Goal: Transaction & Acquisition: Purchase product/service

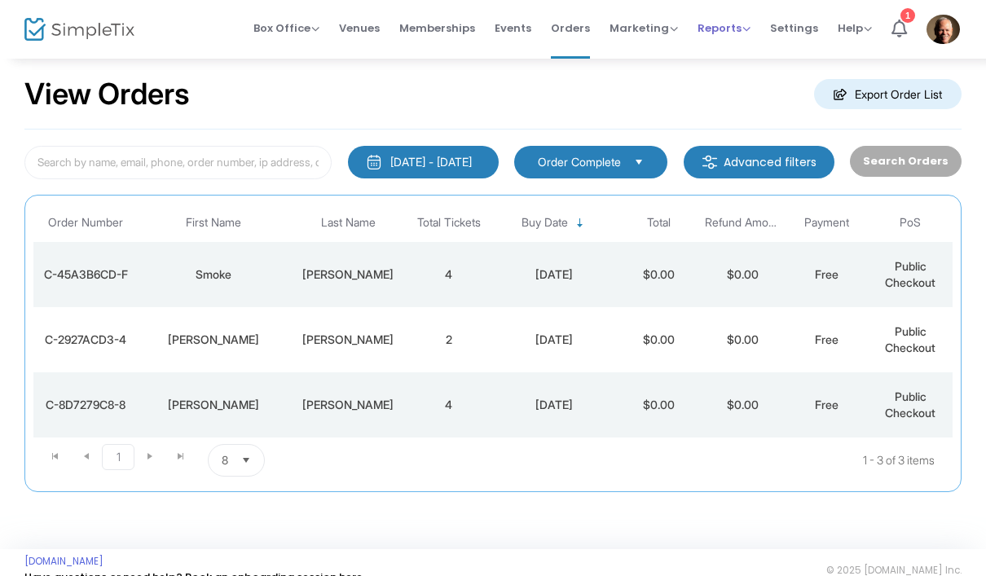
click at [720, 41] on span "Reports Analytics Sales Reports Download" at bounding box center [723, 28] width 53 height 42
click at [723, 33] on span "Reports" at bounding box center [723, 27] width 53 height 15
click at [759, 82] on li "Sales Reports" at bounding box center [750, 87] width 106 height 32
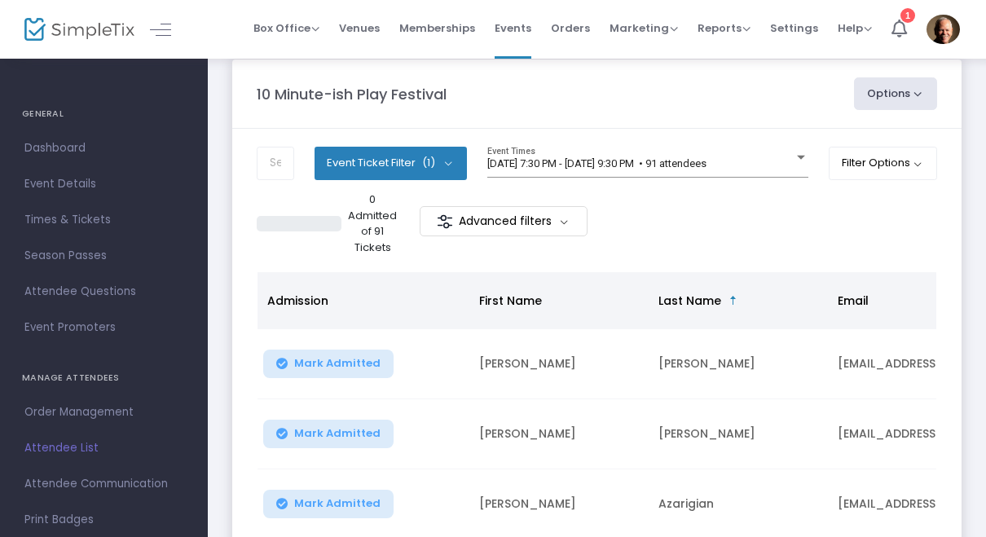
scroll to position [15, 0]
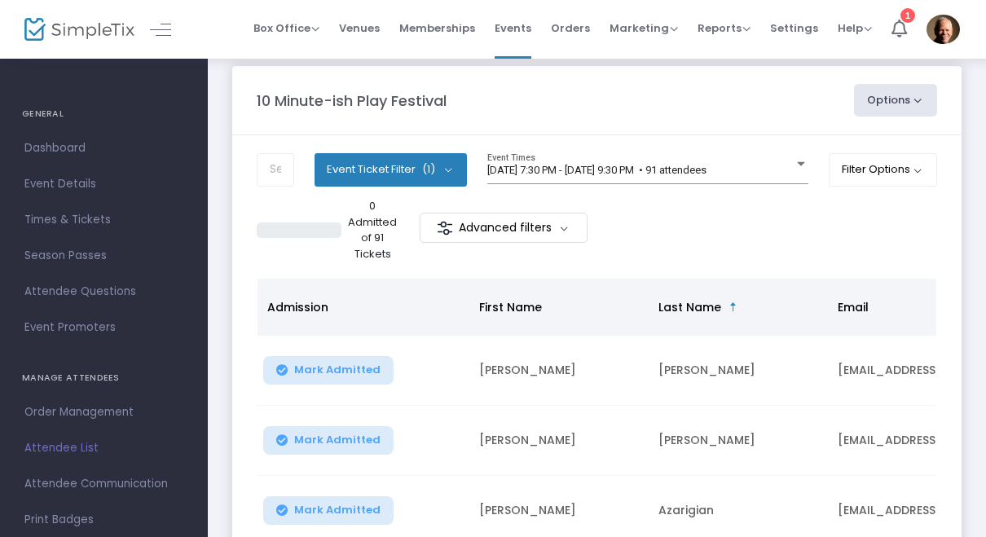
click at [912, 99] on button "Options" at bounding box center [895, 100] width 83 height 33
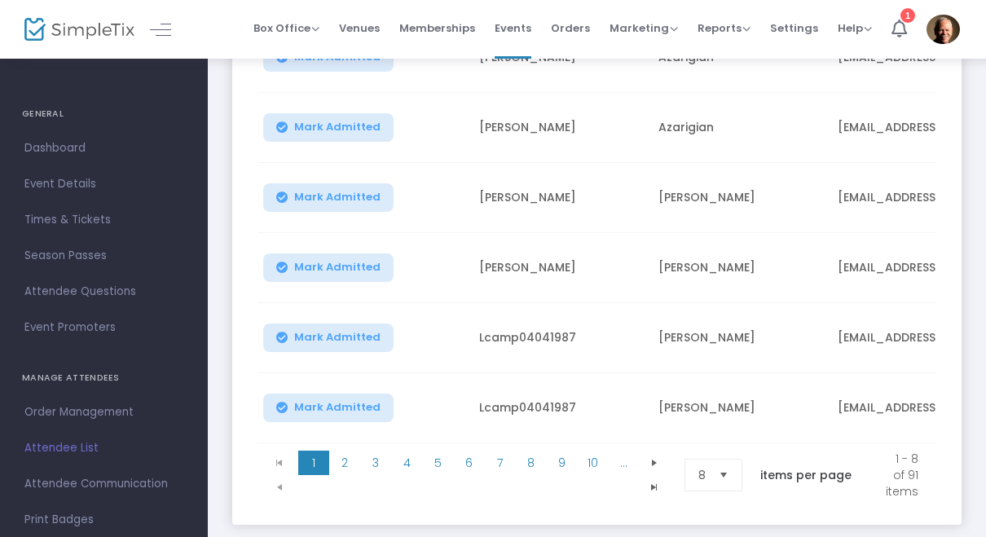
scroll to position [0, 7]
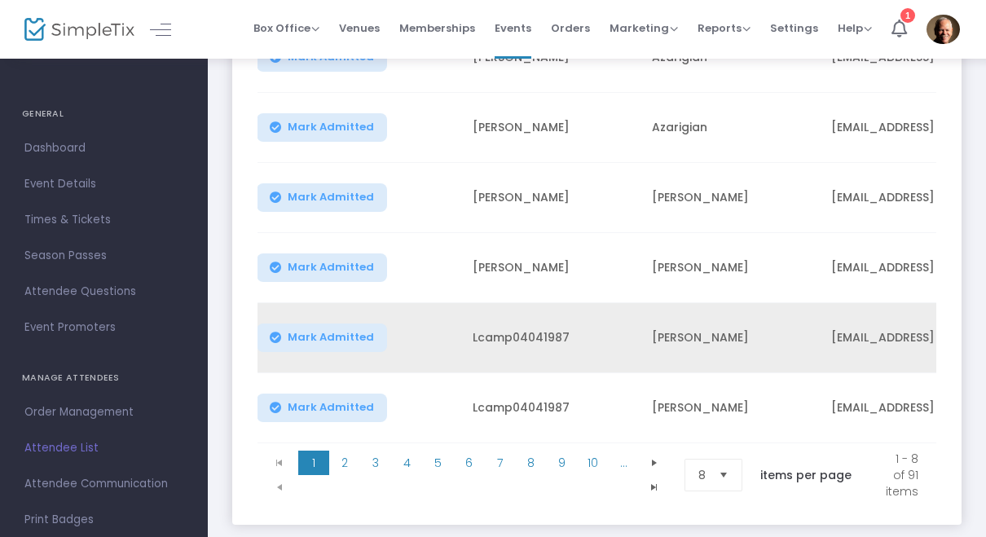
click at [786, 367] on td "Campbell" at bounding box center [731, 338] width 179 height 70
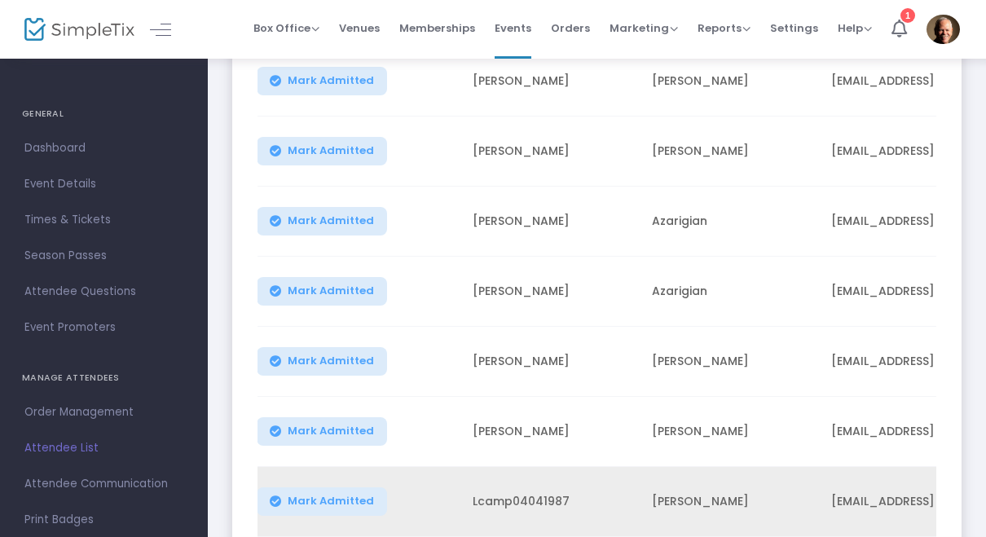
scroll to position [0, 0]
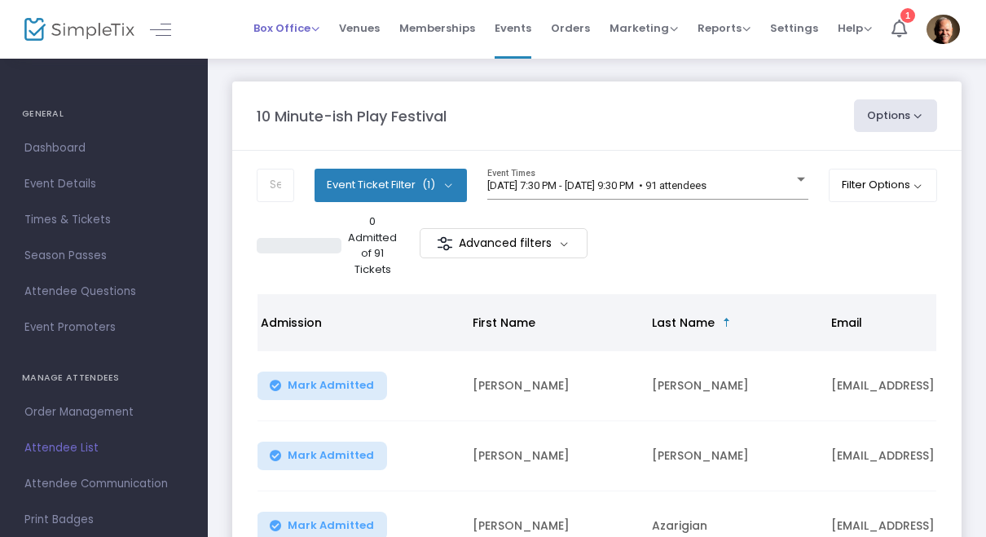
click at [306, 37] on span "Box Office Sell Tickets Bookings Sell Season Pass" at bounding box center [286, 28] width 66 height 42
click at [305, 37] on span "Box Office Sell Tickets Bookings Sell Season Pass" at bounding box center [286, 28] width 66 height 42
click at [314, 25] on span "Box Office" at bounding box center [286, 27] width 66 height 15
click at [327, 58] on li "Sell Tickets" at bounding box center [311, 55] width 117 height 32
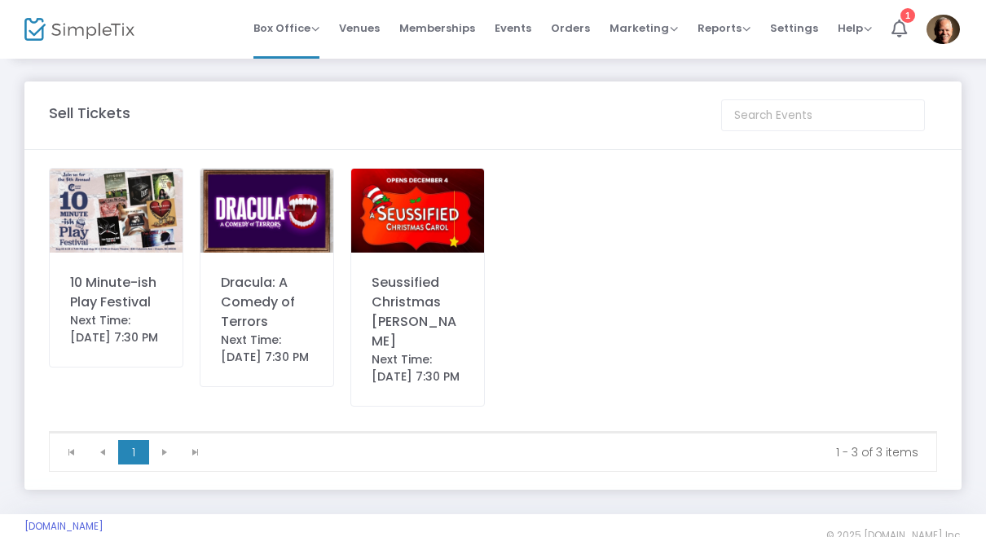
click at [293, 240] on img at bounding box center [266, 211] width 133 height 84
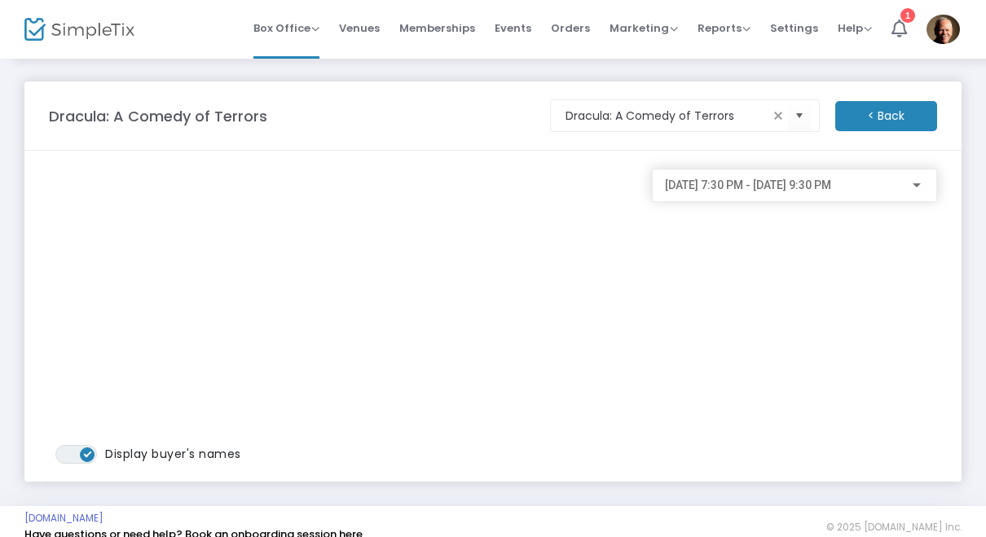
click at [923, 185] on div at bounding box center [916, 185] width 15 height 13
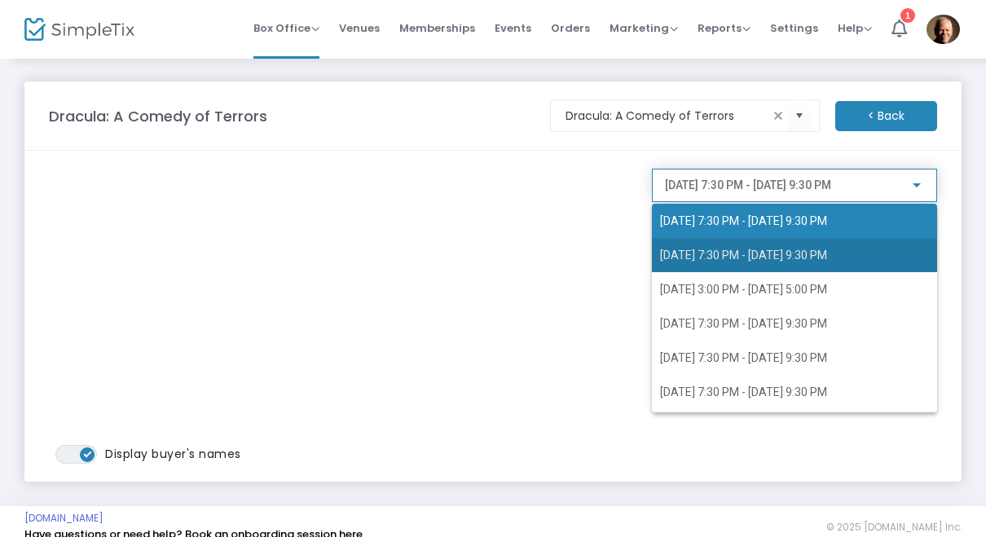
click at [827, 257] on span "10/4/2025 @ 7:30 PM - 10/4/2025 @ 9:30 PM" at bounding box center [743, 254] width 167 height 13
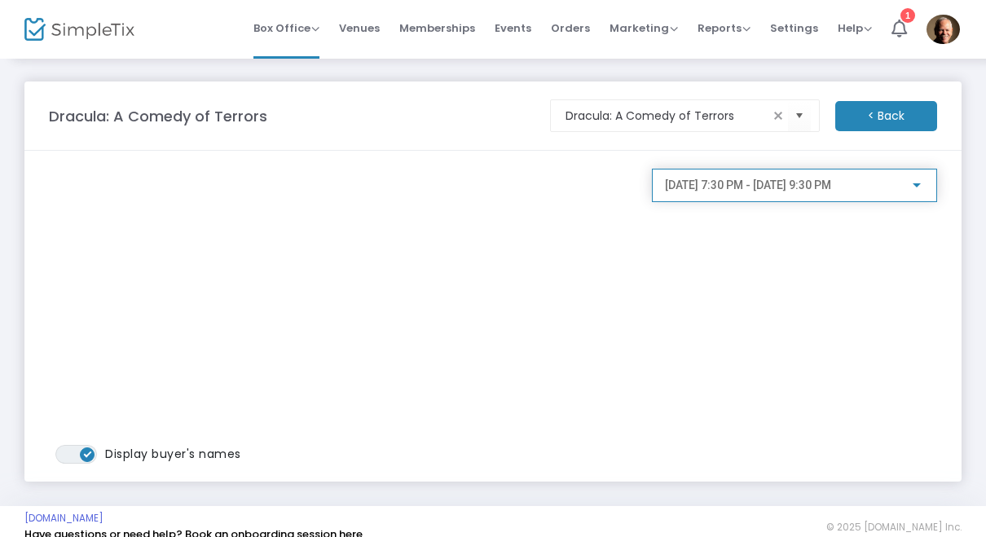
click at [916, 190] on div at bounding box center [916, 185] width 15 height 13
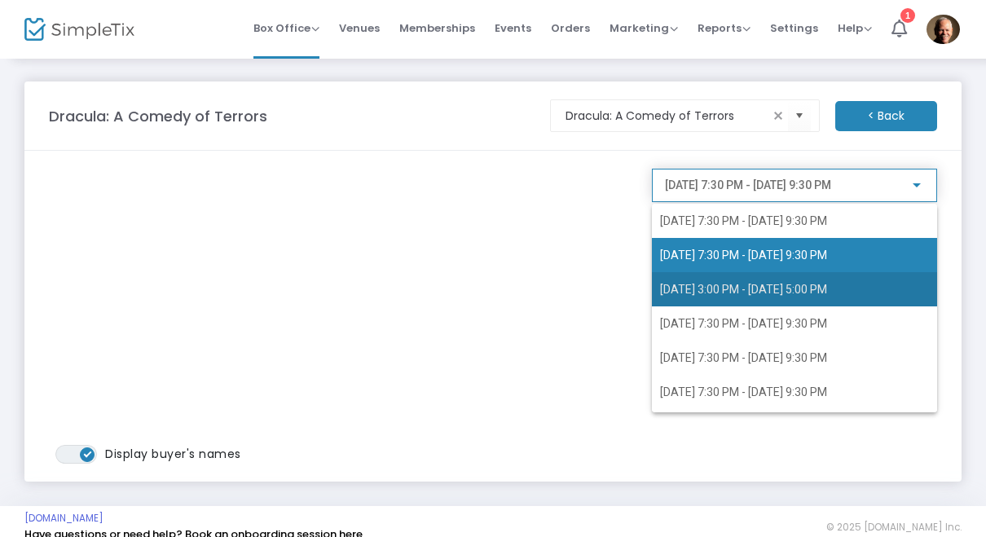
click at [827, 284] on span "10/5/2025 @ 3:00 PM - 10/5/2025 @ 5:00 PM" at bounding box center [743, 289] width 167 height 13
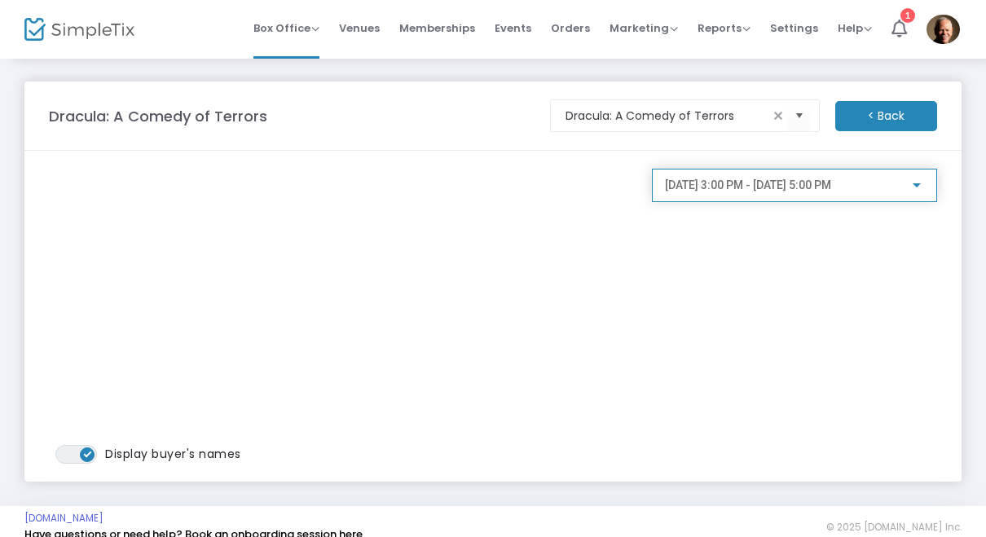
click at [915, 190] on div at bounding box center [916, 185] width 15 height 13
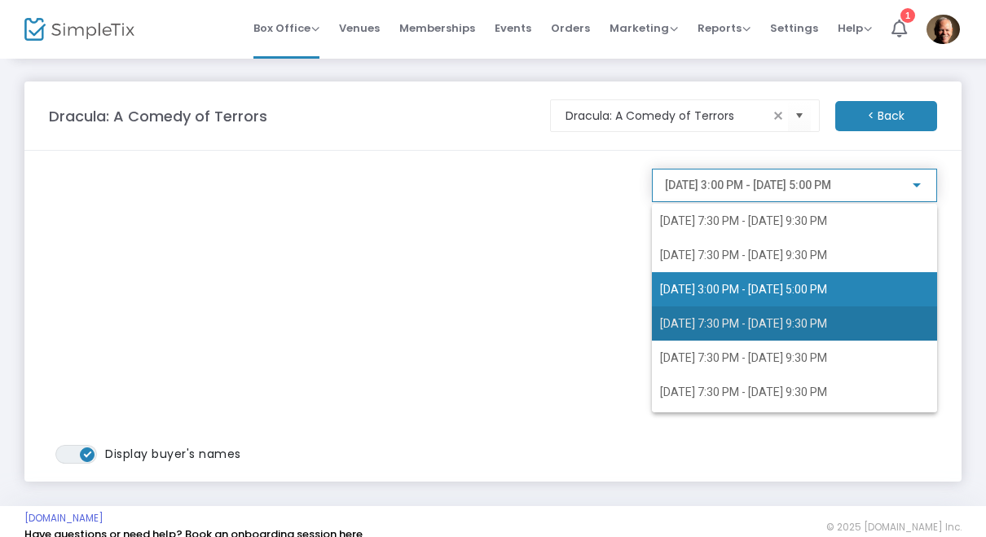
click at [750, 332] on span "10/9/2025 @ 7:30 PM - 10/9/2025 @ 9:30 PM" at bounding box center [794, 323] width 269 height 34
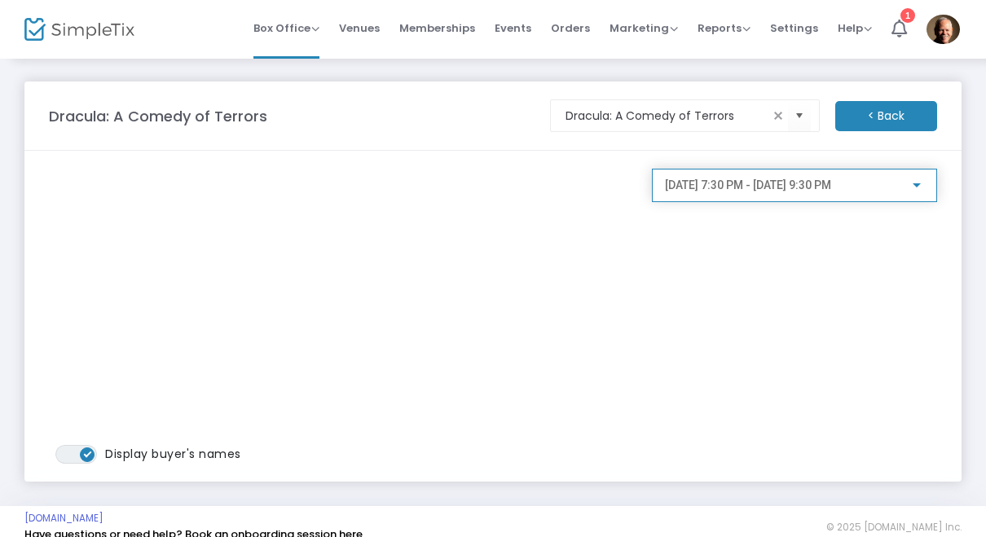
click at [909, 191] on div at bounding box center [916, 185] width 15 height 13
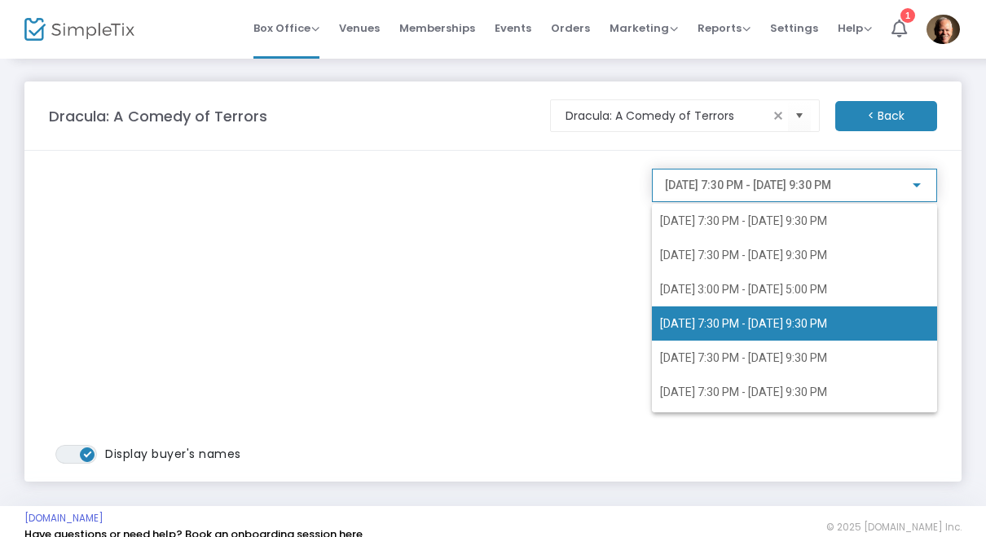
scroll to position [7, 0]
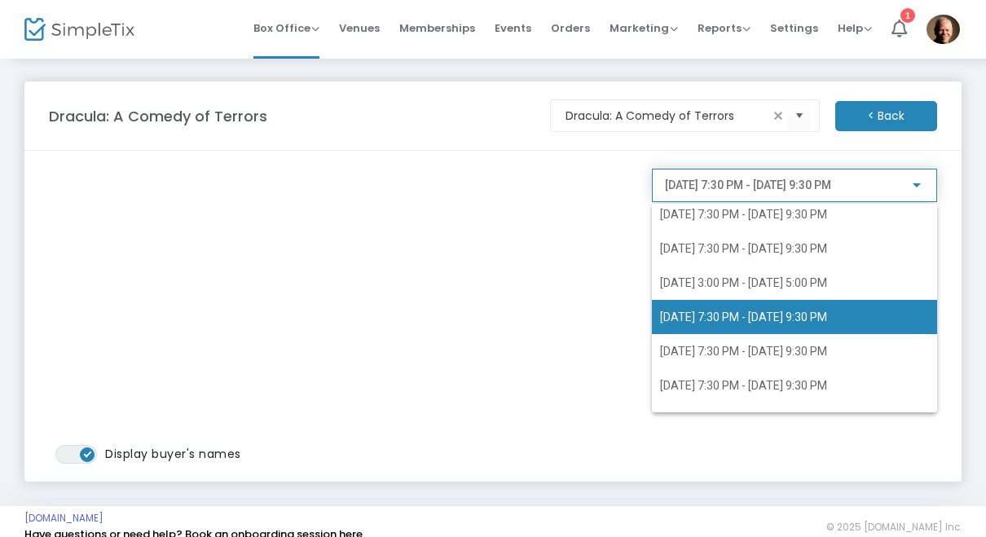
click at [913, 192] on div at bounding box center [493, 268] width 986 height 537
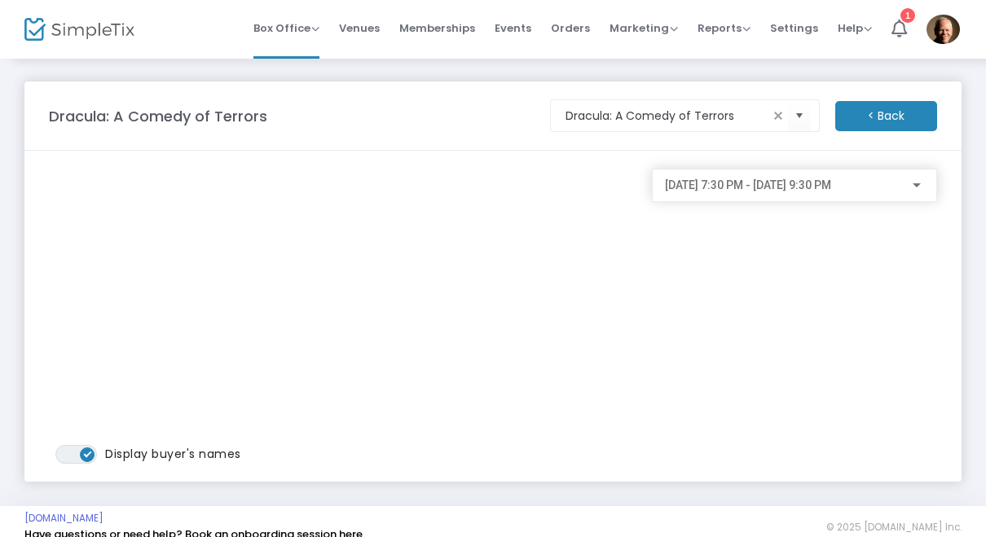
click at [922, 189] on div at bounding box center [916, 185] width 15 height 13
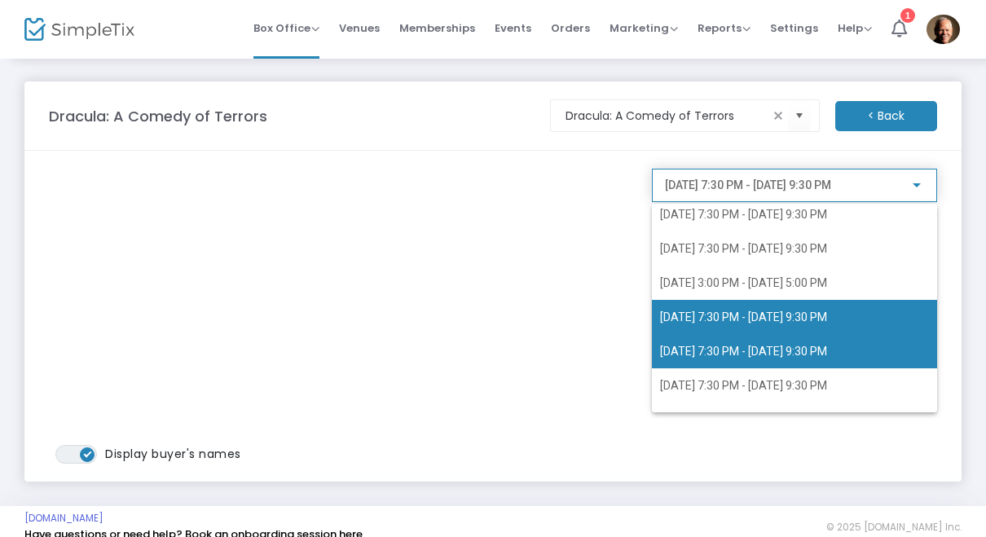
click at [769, 358] on span "10/10/2025 @ 7:30 PM - 10/10/2025 @ 9:30 PM" at bounding box center [794, 351] width 269 height 34
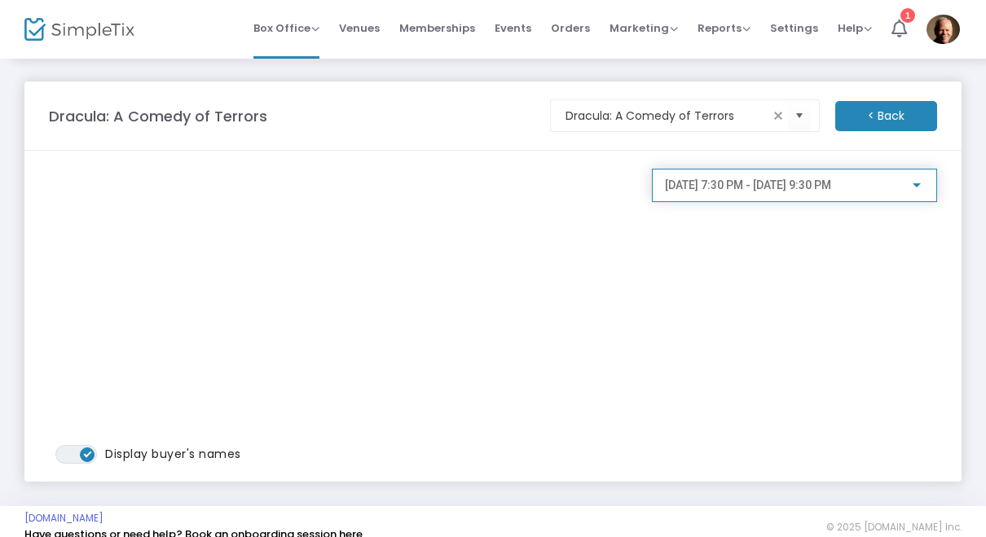
click at [918, 188] on div at bounding box center [916, 185] width 15 height 13
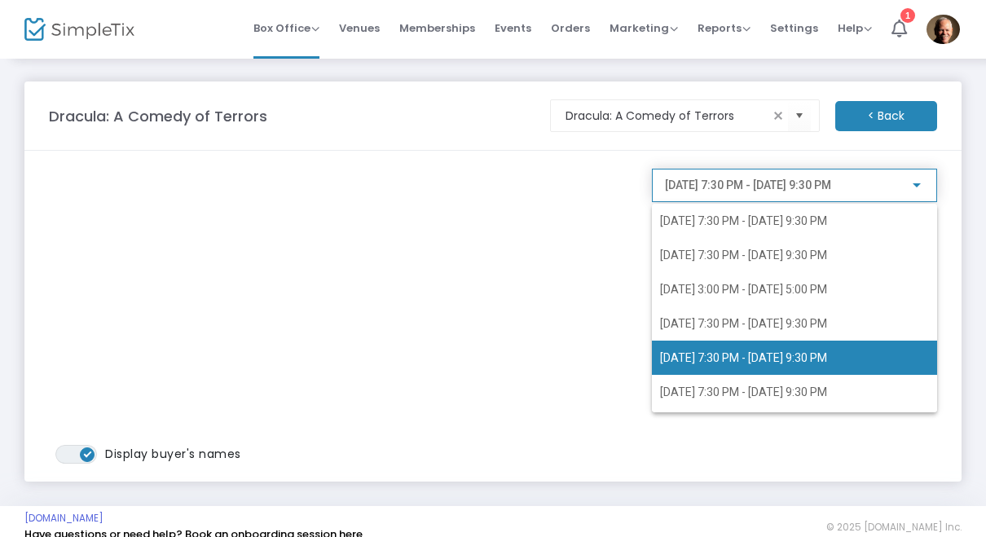
scroll to position [38, 0]
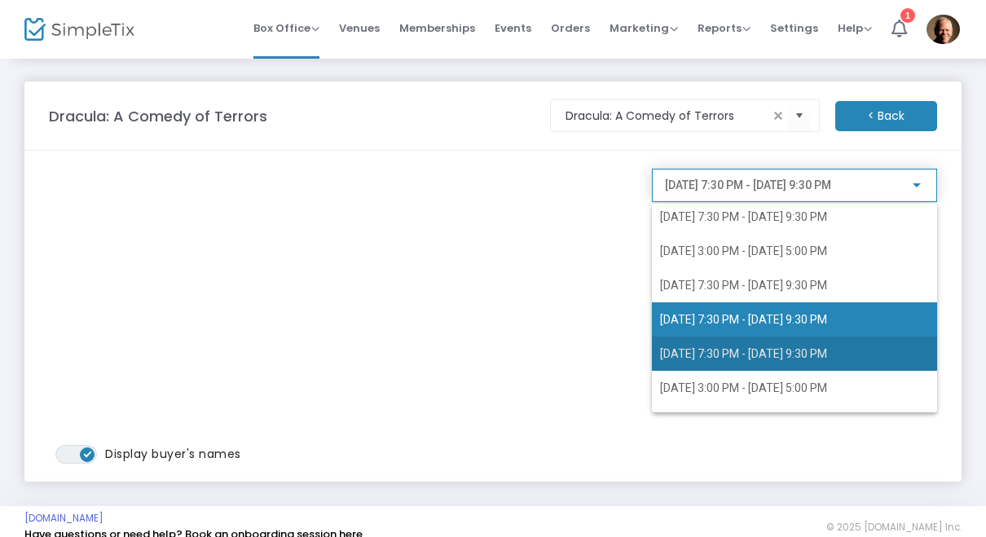
click at [815, 363] on span "10/11/2025 @ 7:30 PM - 10/11/2025 @ 9:30 PM" at bounding box center [794, 353] width 269 height 34
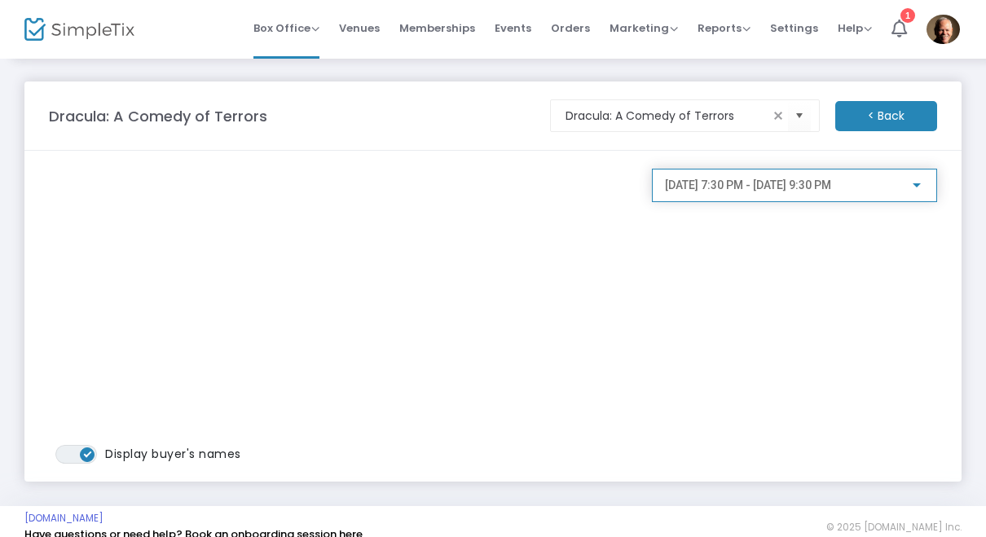
click at [907, 188] on div "10/11/2025 @ 7:30 PM - 10/11/2025 @ 9:30 PM" at bounding box center [787, 185] width 244 height 13
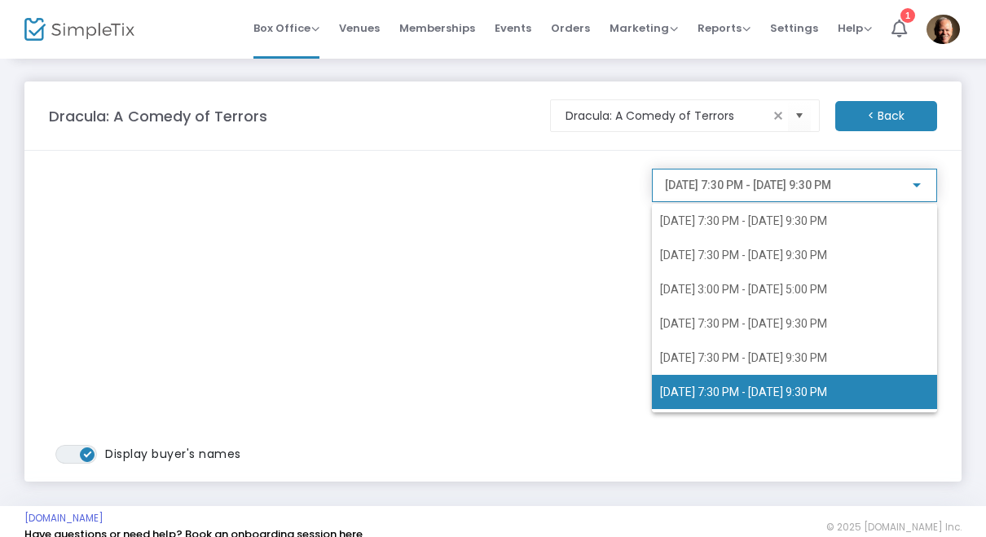
scroll to position [70, 0]
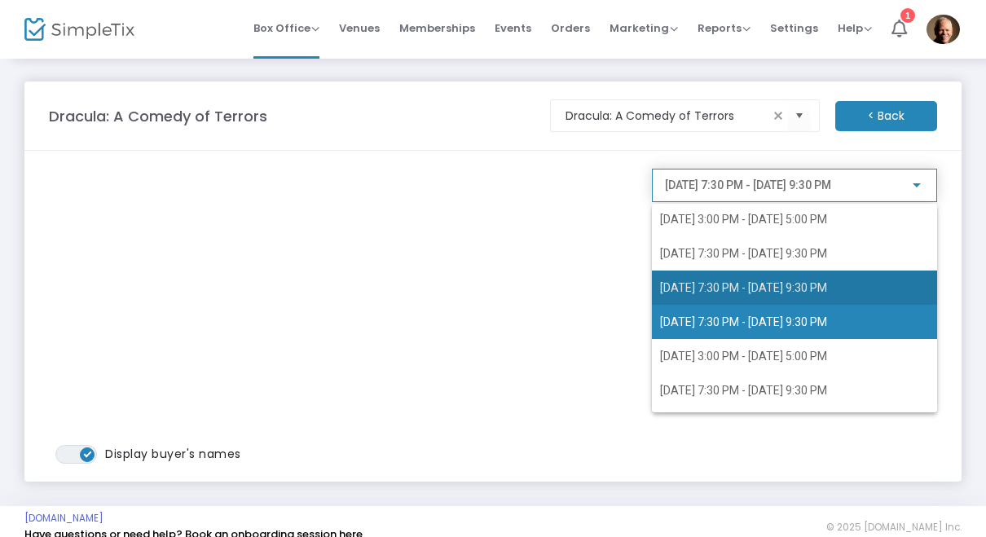
click at [868, 296] on span "10/10/2025 @ 7:30 PM - 10/10/2025 @ 9:30 PM" at bounding box center [794, 287] width 269 height 34
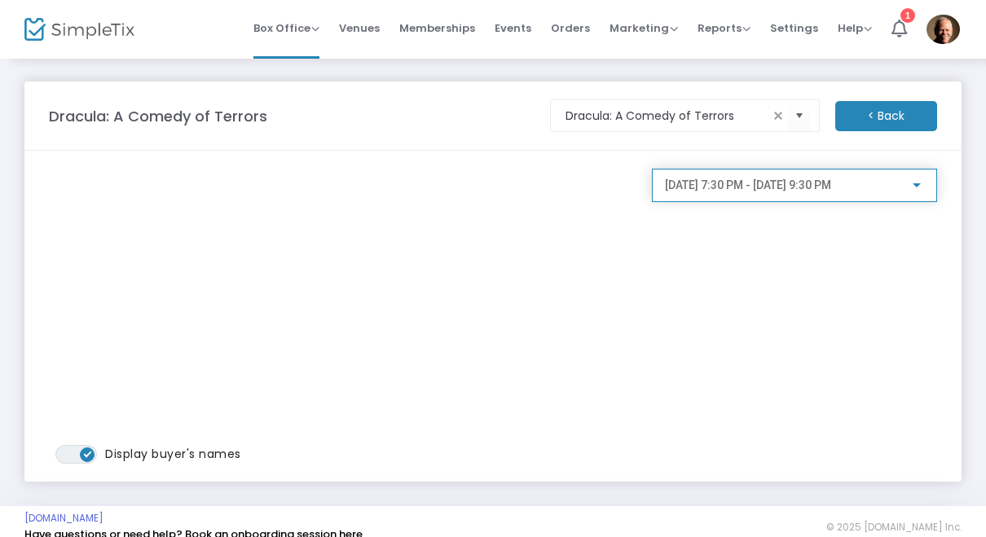
click at [905, 184] on div "10/10/2025 @ 7:30 PM - 10/10/2025 @ 9:30 PM" at bounding box center [787, 185] width 244 height 13
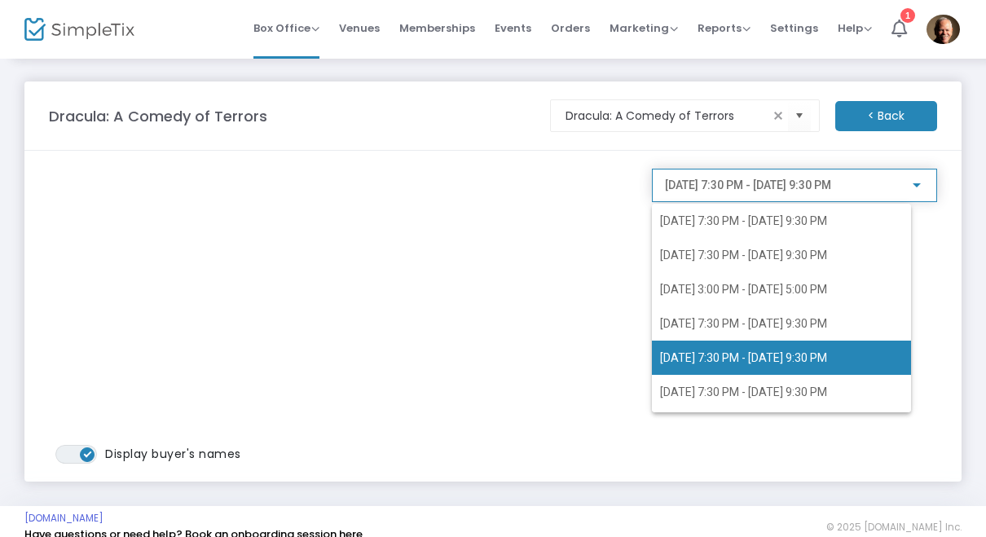
scroll to position [38, 0]
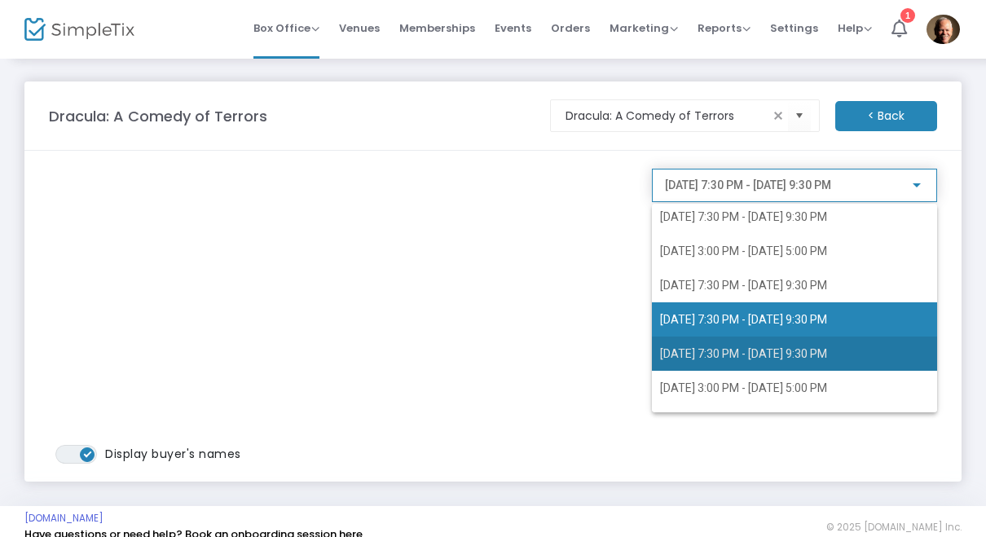
click at [822, 361] on span "10/11/2025 @ 7:30 PM - 10/11/2025 @ 9:30 PM" at bounding box center [794, 353] width 269 height 34
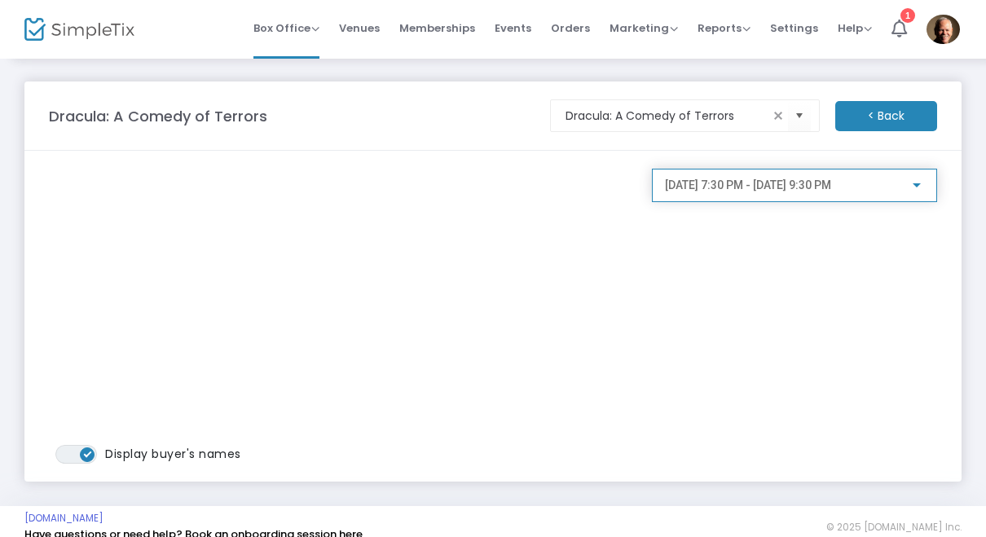
click at [908, 191] on div "10/11/2025 @ 7:30 PM - 10/11/2025 @ 9:30 PM" at bounding box center [787, 185] width 244 height 13
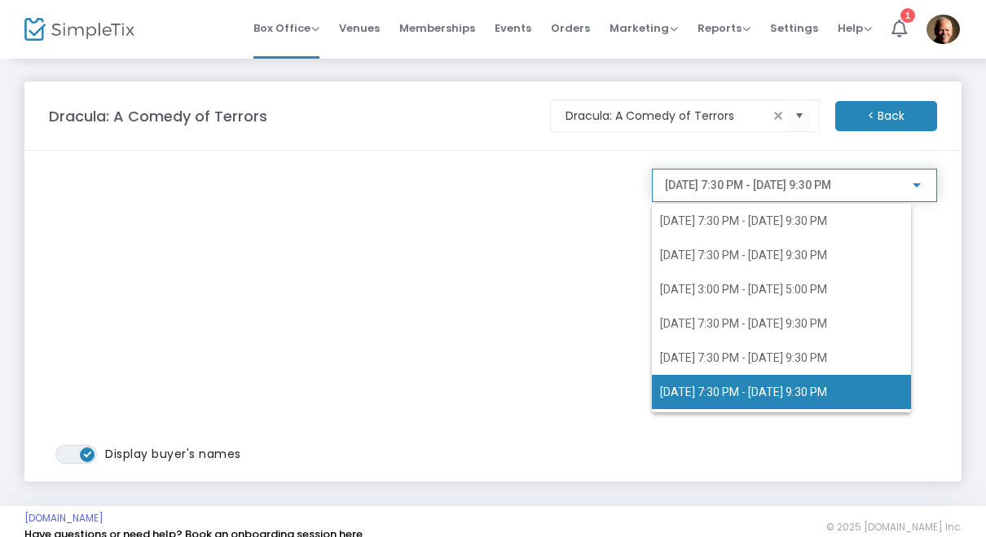
scroll to position [70, 0]
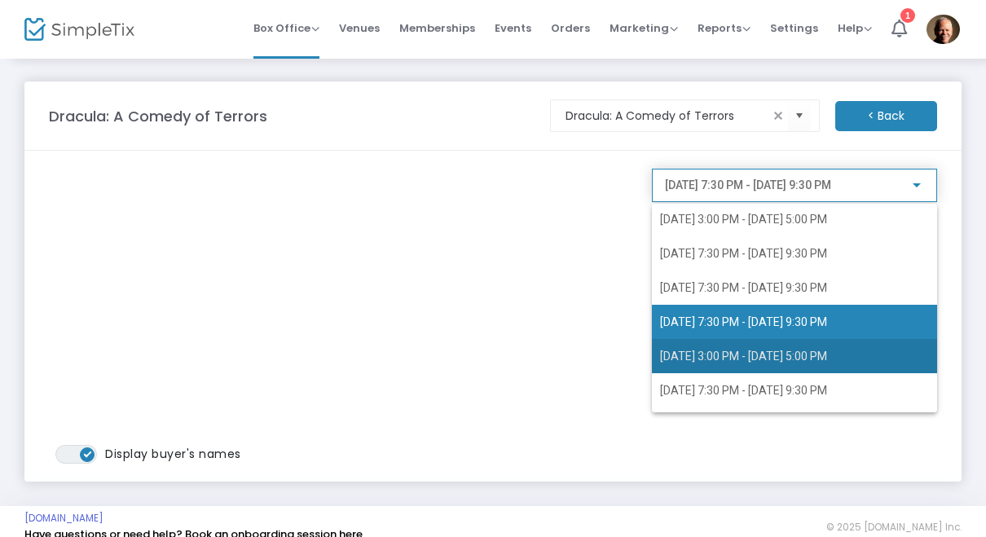
click at [809, 363] on span "10/12/2025 @ 3:00 PM - 10/12/2025 @ 5:00 PM" at bounding box center [794, 356] width 269 height 34
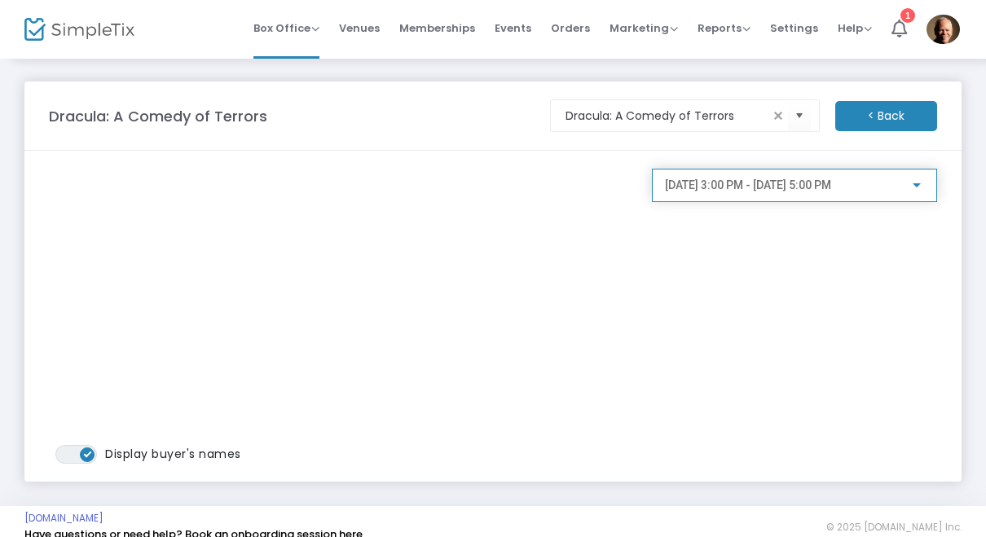
click at [921, 190] on div at bounding box center [916, 185] width 15 height 13
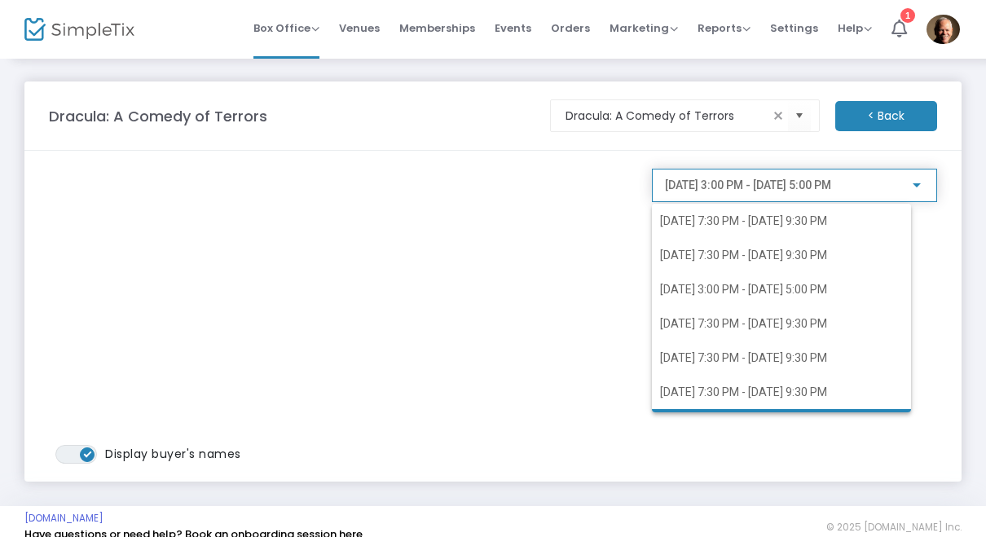
scroll to position [102, 0]
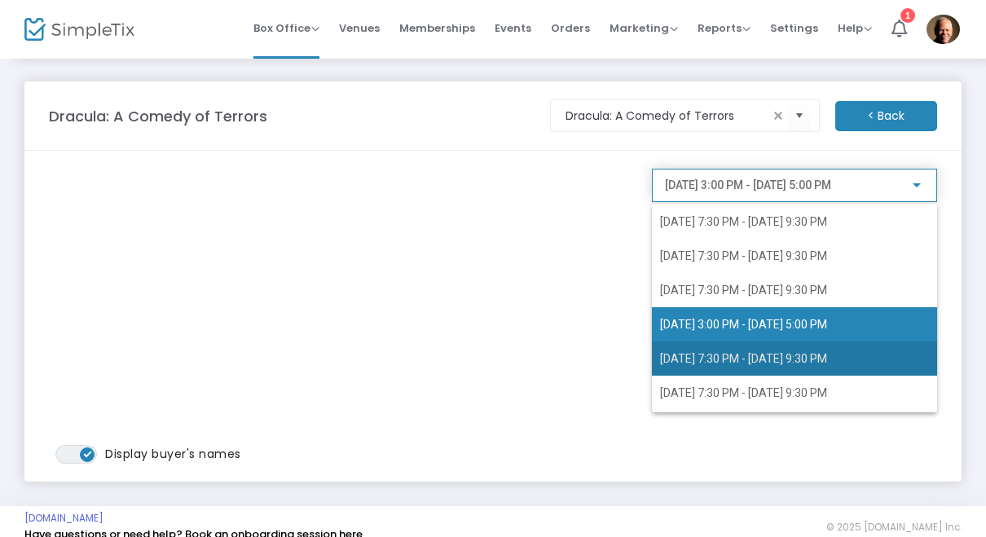
click at [827, 361] on span "10/16/2025 @ 7:30 PM - 10/16/2025 @ 9:30 PM" at bounding box center [743, 358] width 167 height 13
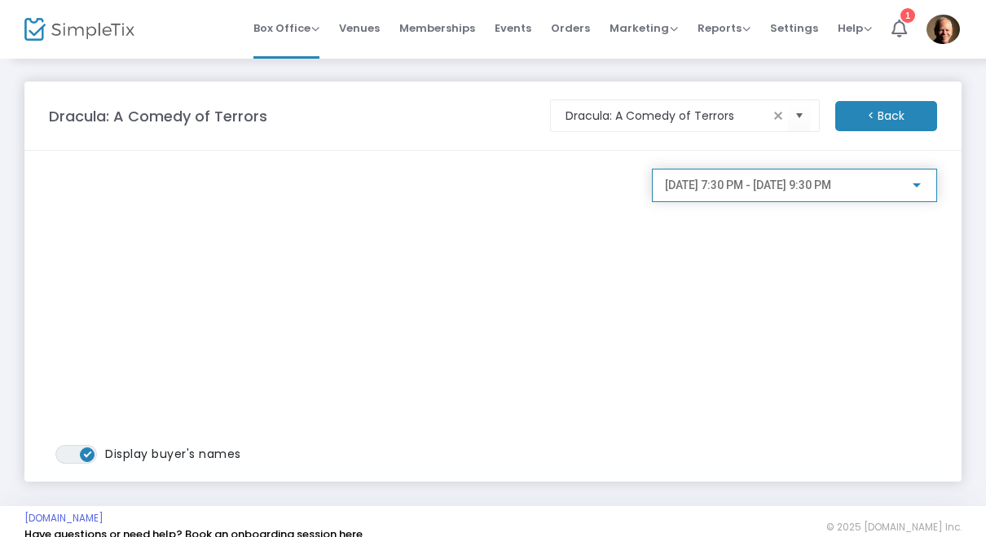
click at [915, 191] on div at bounding box center [916, 185] width 15 height 13
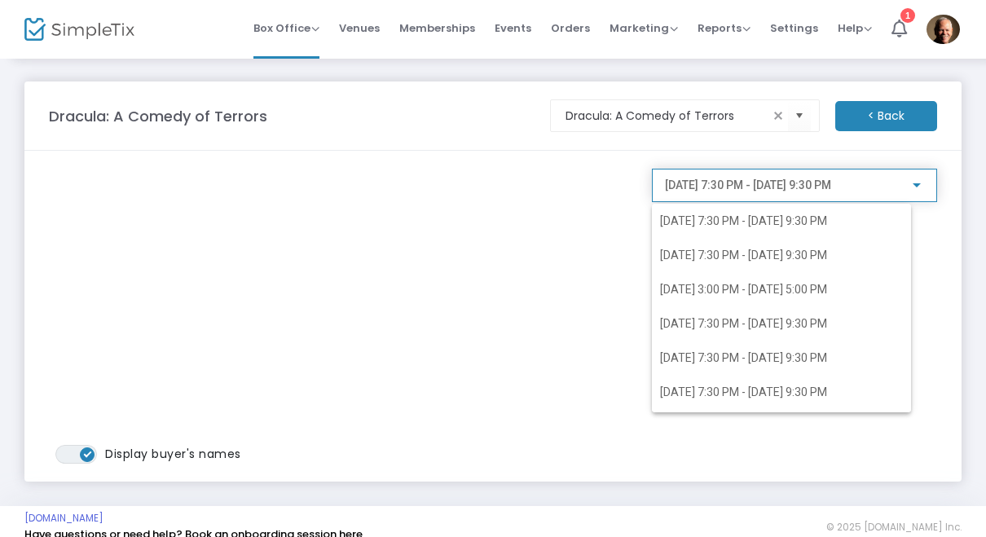
scroll to position [134, 0]
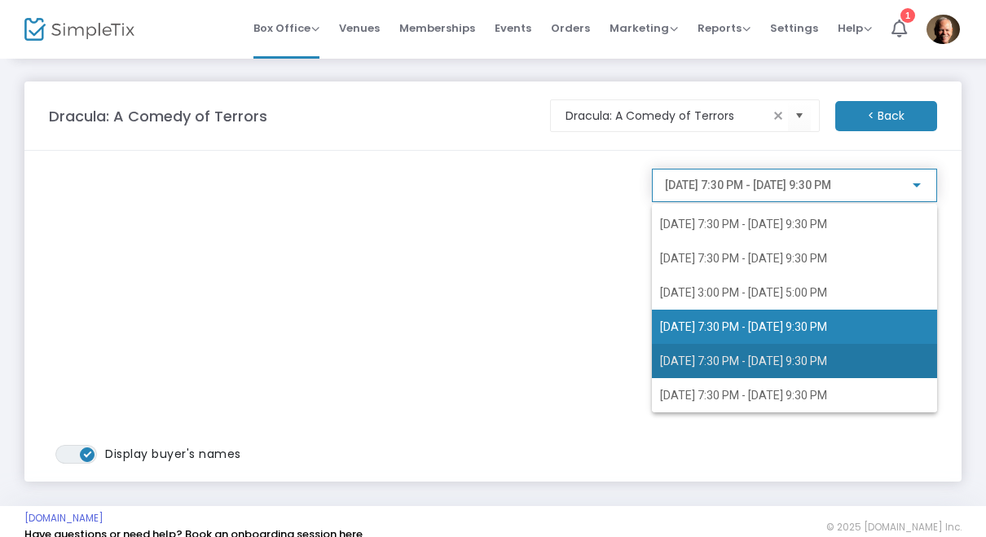
click at [825, 364] on span "10/17/2025 @ 7:30 PM - 10/17/2025 @ 9:30 PM" at bounding box center [743, 360] width 167 height 13
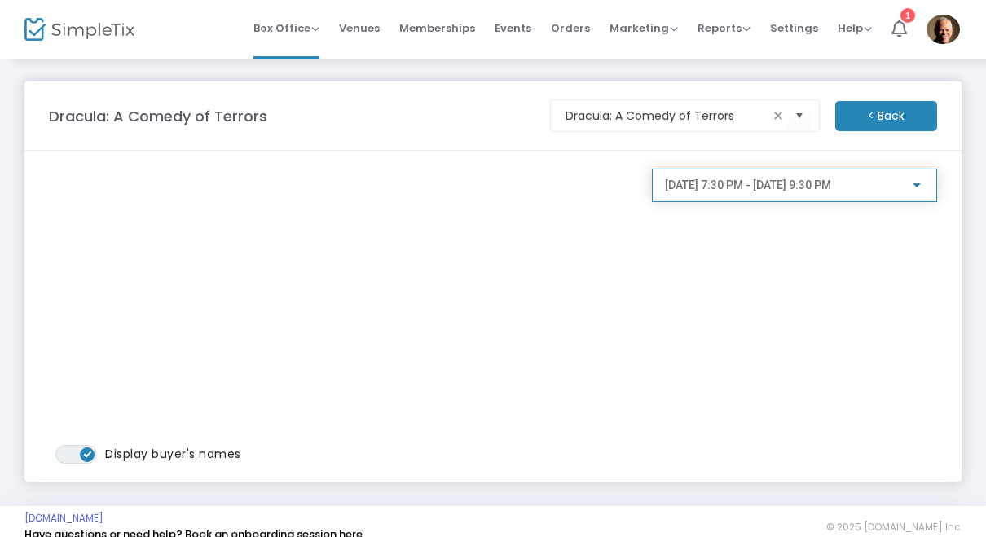
click at [917, 191] on div at bounding box center [916, 185] width 15 height 13
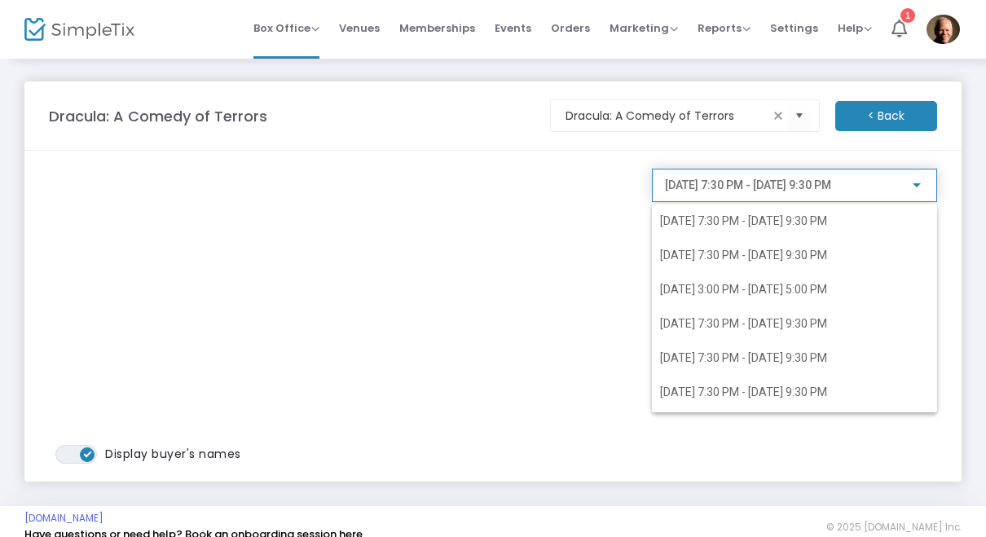
scroll to position [141, 0]
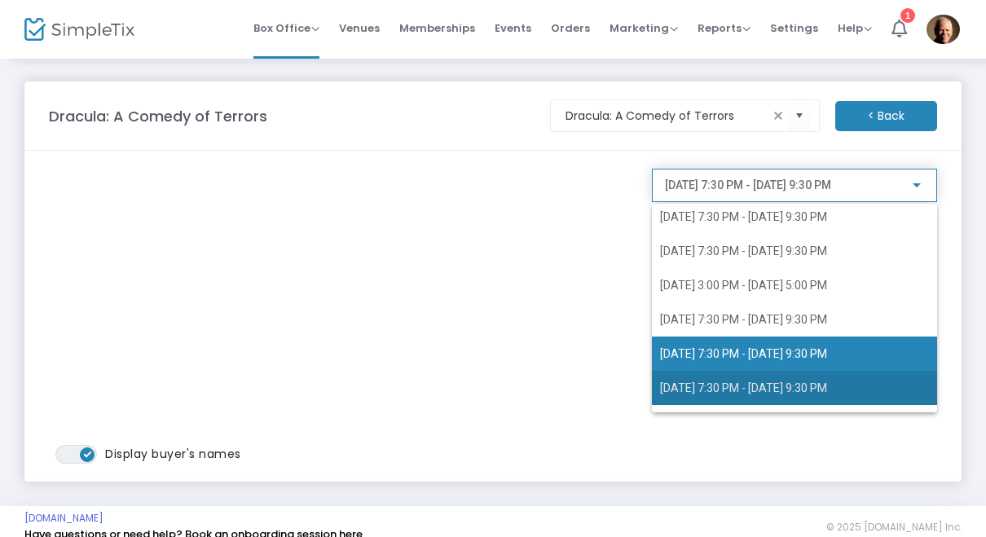
click at [806, 397] on span "10/18/2025 @ 7:30 PM - 10/18/2025 @ 9:30 PM" at bounding box center [794, 388] width 269 height 34
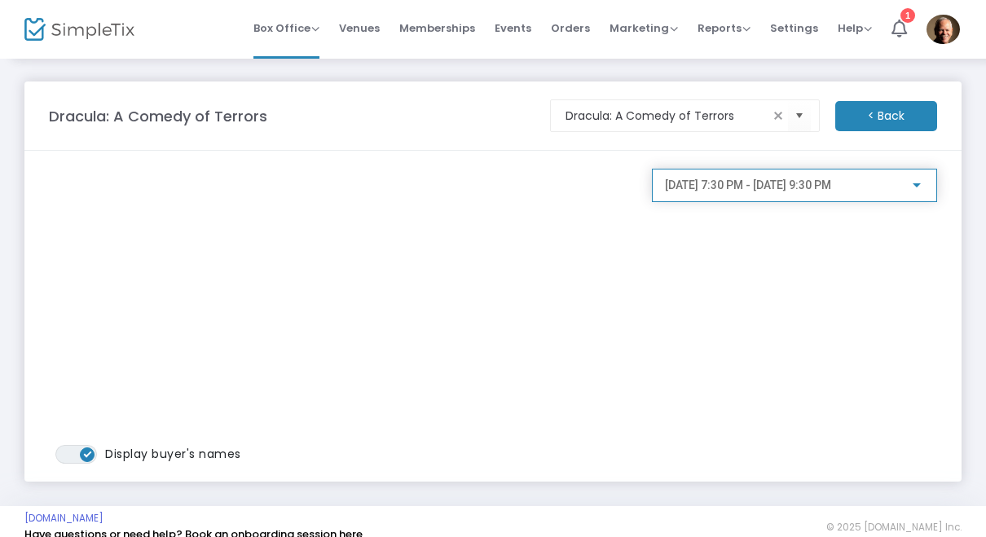
click at [920, 189] on div at bounding box center [916, 185] width 15 height 13
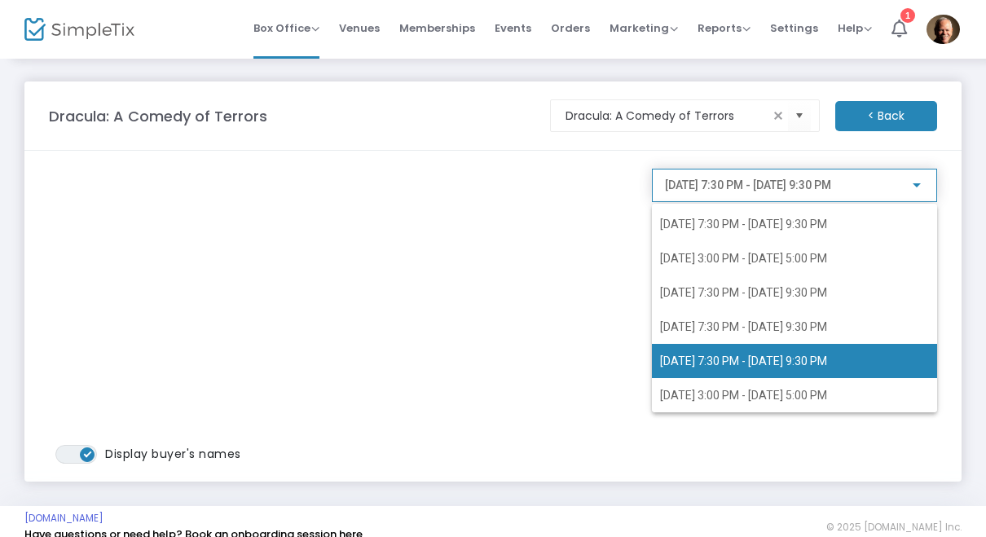
scroll to position [168, 0]
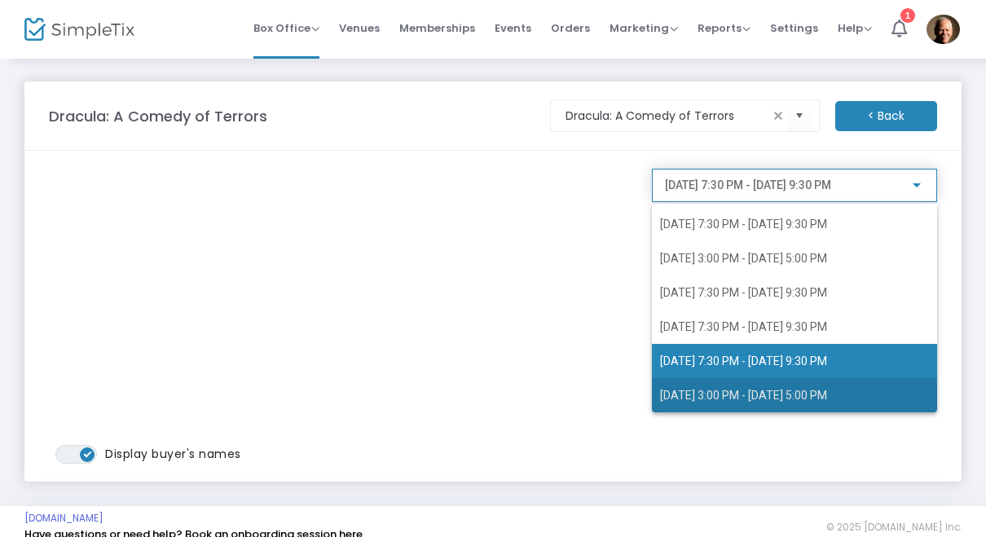
click at [772, 399] on span "10/19/2025 @ 3:00 PM - 10/19/2025 @ 5:00 PM" at bounding box center [743, 395] width 167 height 13
